Goal: Task Accomplishment & Management: Complete application form

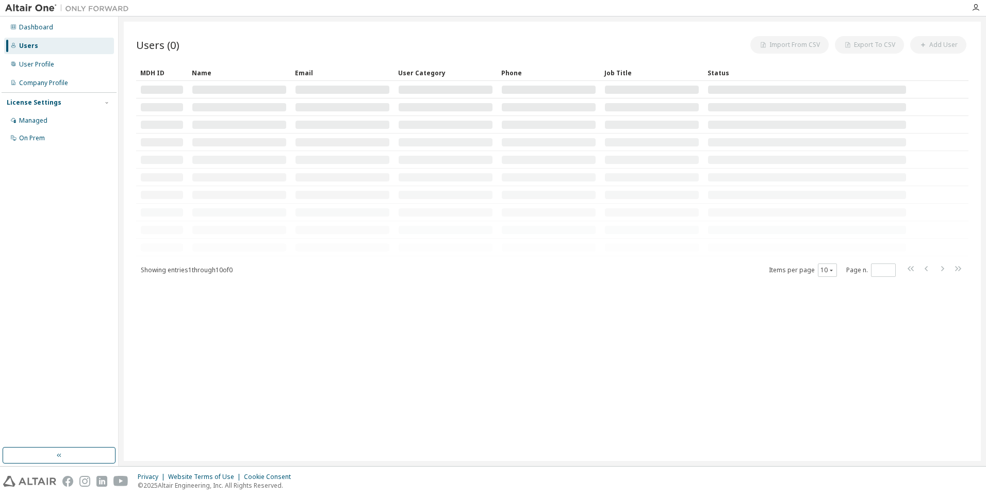
click at [589, 285] on div "Users (0) Import From CSV Export To CSV Add User Clear Load Save Save As Field …" at bounding box center [552, 241] width 857 height 439
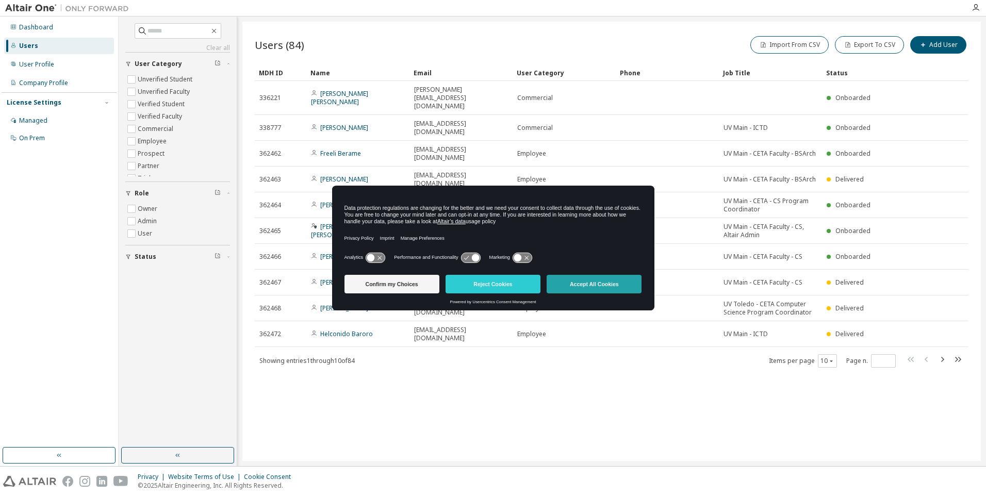
click at [607, 291] on button "Accept All Cookies" at bounding box center [594, 284] width 95 height 19
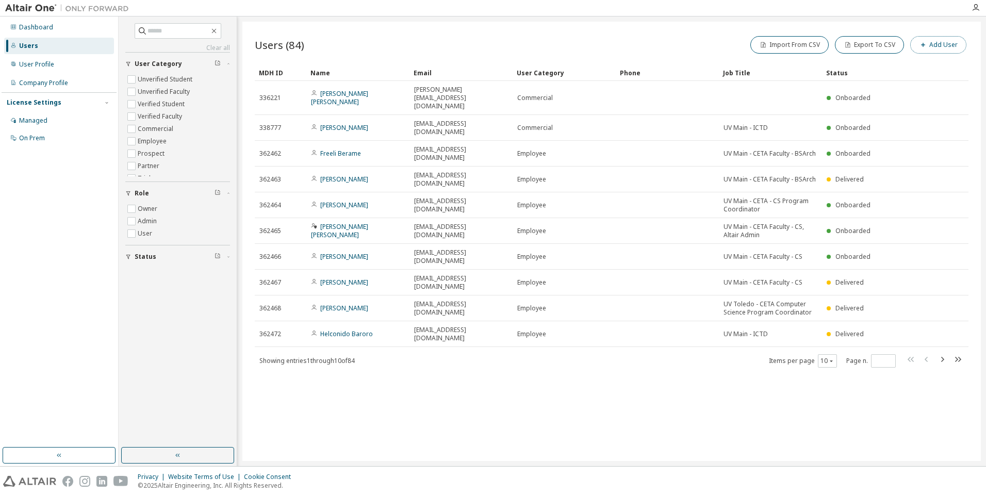
click at [931, 45] on button "Add User" at bounding box center [938, 45] width 56 height 18
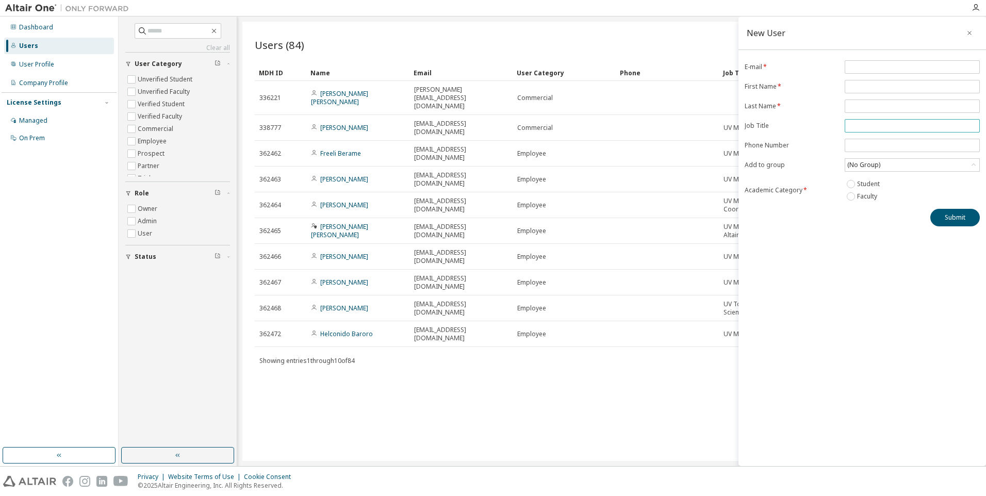
click at [864, 130] on span at bounding box center [912, 125] width 135 height 13
click at [692, 358] on div "Users (84) Import From CSV Export To CSV Add User Clear Load Save Save As Field…" at bounding box center [611, 241] width 739 height 439
click at [667, 327] on div "Users (84) Import From CSV Export To CSV Add User Clear Load Save Save As Field…" at bounding box center [611, 241] width 739 height 439
click at [366, 381] on div "Users (84) Import From CSV Export To CSV Add User Clear Load Save Save As Field…" at bounding box center [611, 241] width 739 height 439
